Goal: Information Seeking & Learning: Learn about a topic

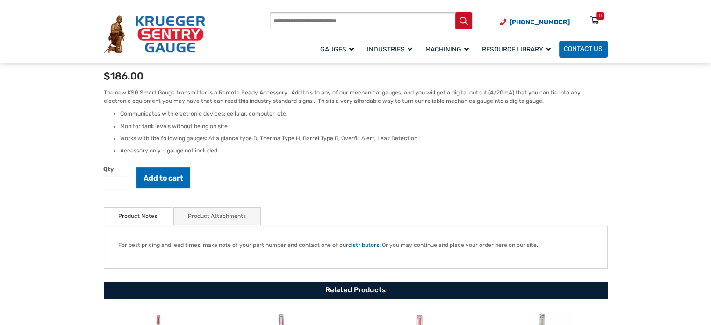
scroll to position [280, 0]
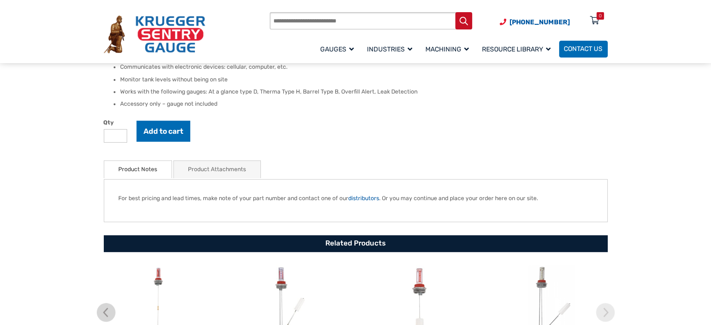
click at [235, 168] on link "Product Attachments" at bounding box center [217, 169] width 58 height 17
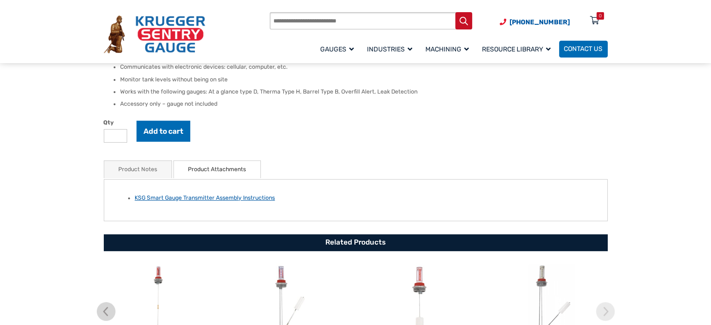
click at [229, 199] on link "KSG Smart Gauge Transmitter Assembly Instructions" at bounding box center [205, 197] width 140 height 7
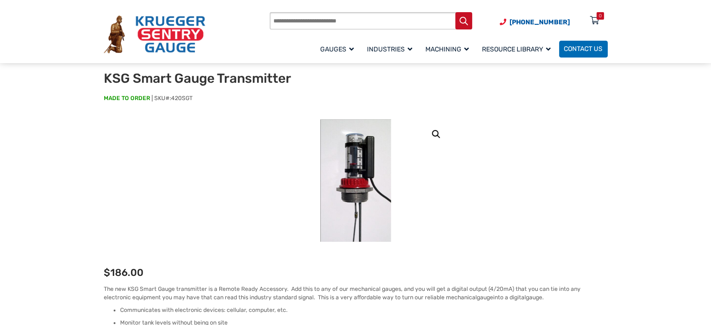
scroll to position [0, 0]
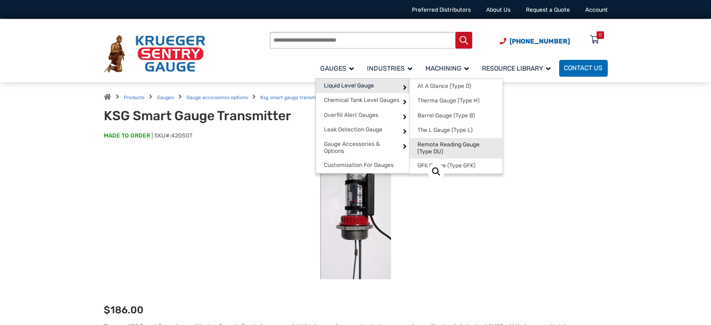
click at [426, 145] on span "Remote Reading Gauge (Type DU)" at bounding box center [455, 148] width 77 height 14
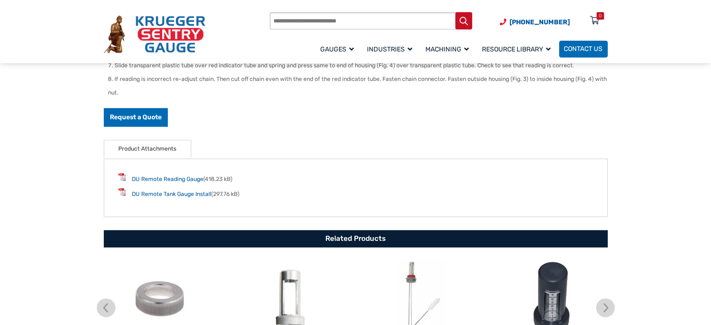
scroll to position [93, 0]
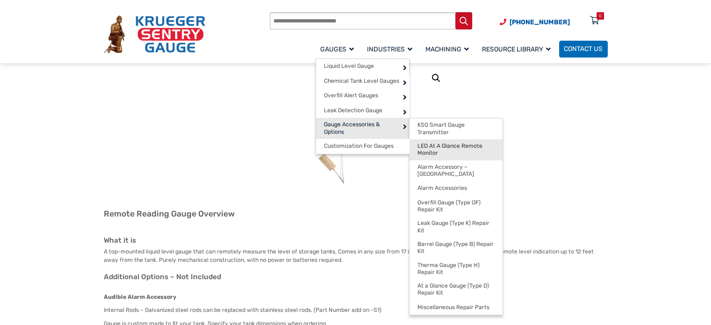
click at [451, 144] on span "LED At A Glance Remote Monitor" at bounding box center [455, 150] width 77 height 14
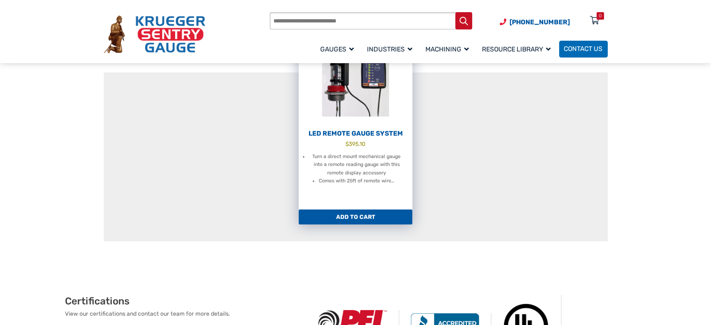
scroll to position [140, 0]
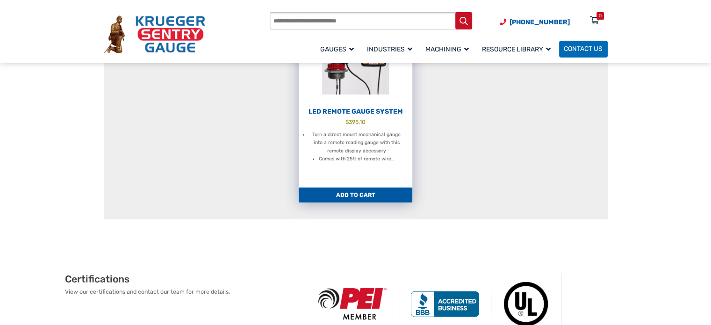
click at [354, 111] on h2 "LED Remote Gauge System" at bounding box center [356, 112] width 114 height 8
